Goal: Task Accomplishment & Management: Manage account settings

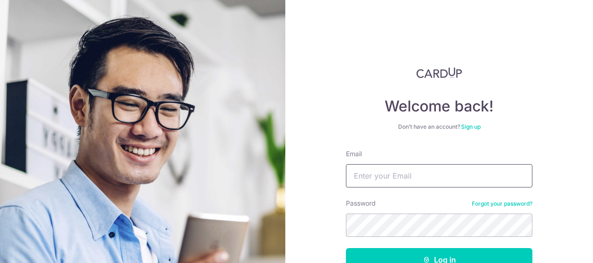
click at [457, 184] on input "Email" at bounding box center [439, 175] width 186 height 23
type input "[EMAIL_ADDRESS][DOMAIN_NAME]"
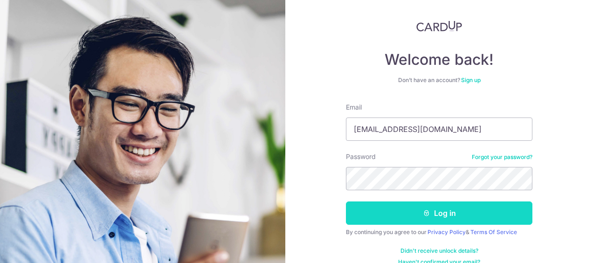
click at [437, 205] on button "Log in" at bounding box center [439, 212] width 186 height 23
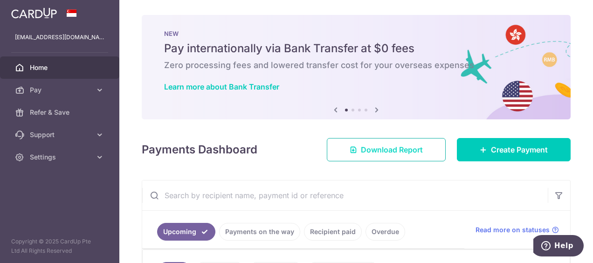
click at [363, 150] on span "Download Report" at bounding box center [392, 149] width 62 height 11
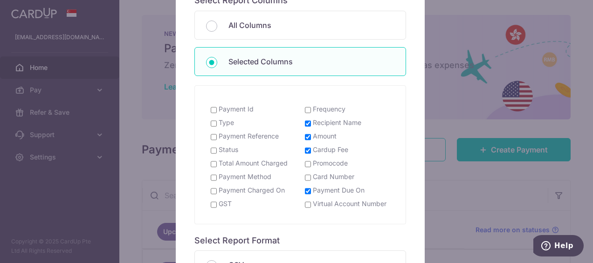
scroll to position [140, 0]
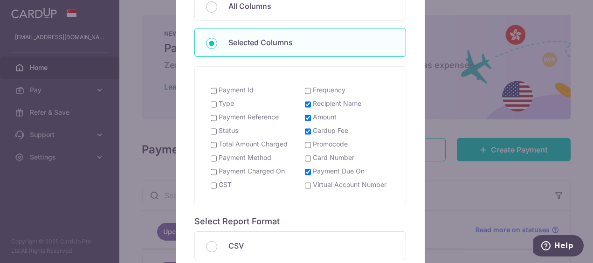
click at [306, 132] on input "Cardup Fee" at bounding box center [308, 131] width 6 height 7
checkbox input "false"
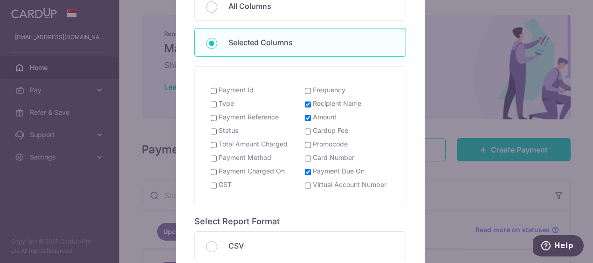
click at [211, 132] on input "Status" at bounding box center [214, 131] width 6 height 7
checkbox input "true"
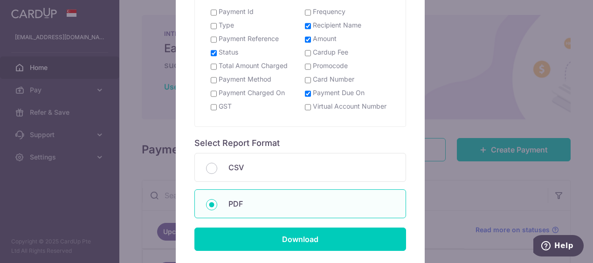
scroll to position [233, 0]
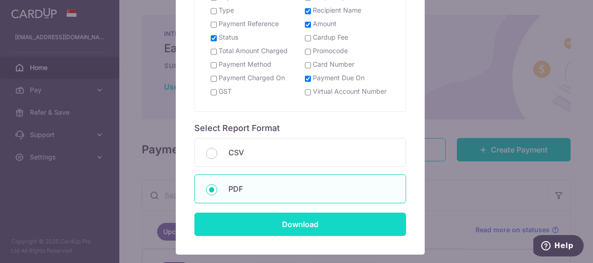
click at [305, 220] on input "Download" at bounding box center [300, 223] width 212 height 23
